Goal: Task Accomplishment & Management: Manage account settings

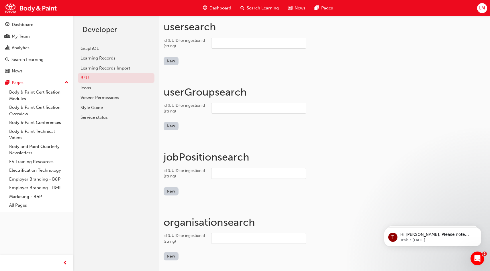
click at [484, 12] on div "LM" at bounding box center [482, 8] width 10 height 10
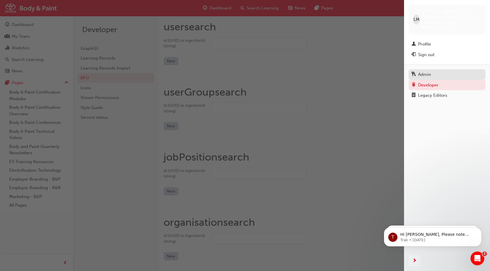
click at [429, 71] on div "Admin" at bounding box center [424, 74] width 13 height 7
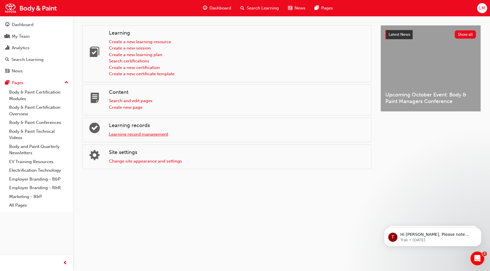
click at [155, 133] on link "Learning record management" at bounding box center [138, 134] width 59 height 5
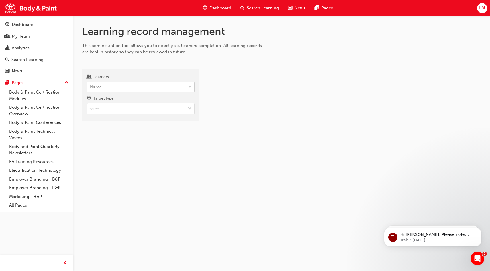
click at [156, 87] on div "Name" at bounding box center [136, 87] width 99 height 10
click at [91, 87] on input "Learners Name" at bounding box center [90, 87] width 1 height 5
type input "john es"
click at [124, 102] on span "John Espina - Jacob Body & Paint" at bounding box center [120, 101] width 61 height 5
click at [123, 109] on input "Target type" at bounding box center [140, 109] width 107 height 11
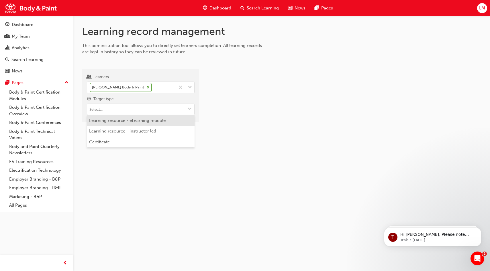
click at [124, 120] on li "Learning resource - eLearning module" at bounding box center [141, 120] width 108 height 11
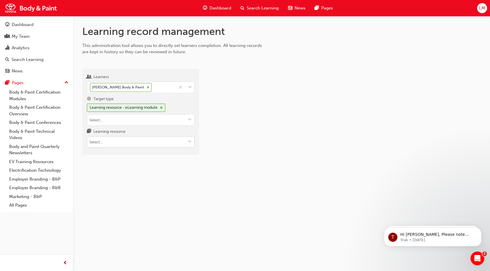
click at [122, 144] on input "Learning resource" at bounding box center [140, 142] width 107 height 11
type input "g"
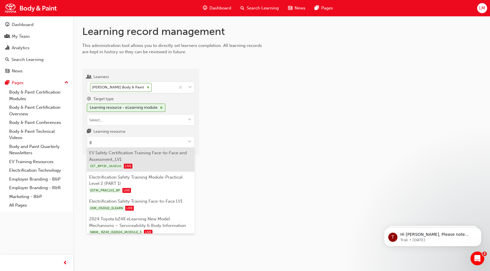
click at [135, 153] on li "EV Safety Certification Training Face-to-Face and Assessment_LV1 EST_BPF2F_QUIZ…" at bounding box center [141, 160] width 108 height 24
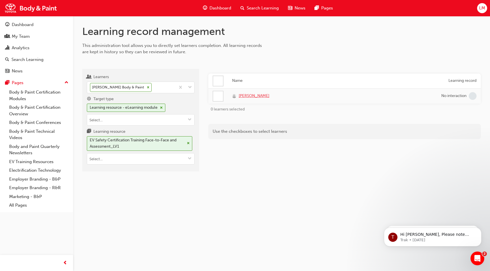
click at [255, 97] on span "John Espina" at bounding box center [254, 96] width 31 height 7
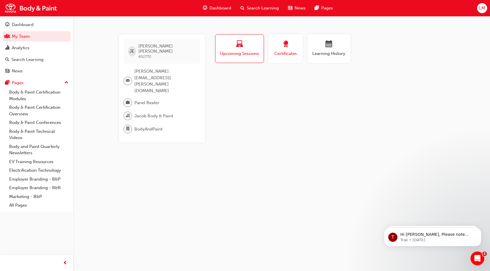
click at [277, 60] on button "Certificates" at bounding box center [286, 48] width 34 height 29
click at [325, 50] on div "Learning History" at bounding box center [329, 49] width 34 height 16
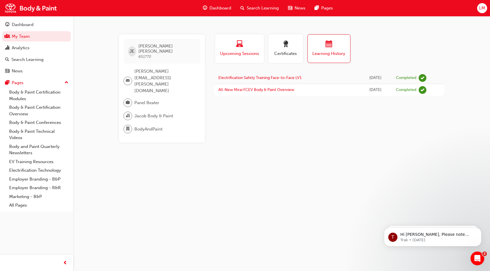
click at [251, 44] on div "button" at bounding box center [240, 45] width 40 height 9
